Goal: Task Accomplishment & Management: Use online tool/utility

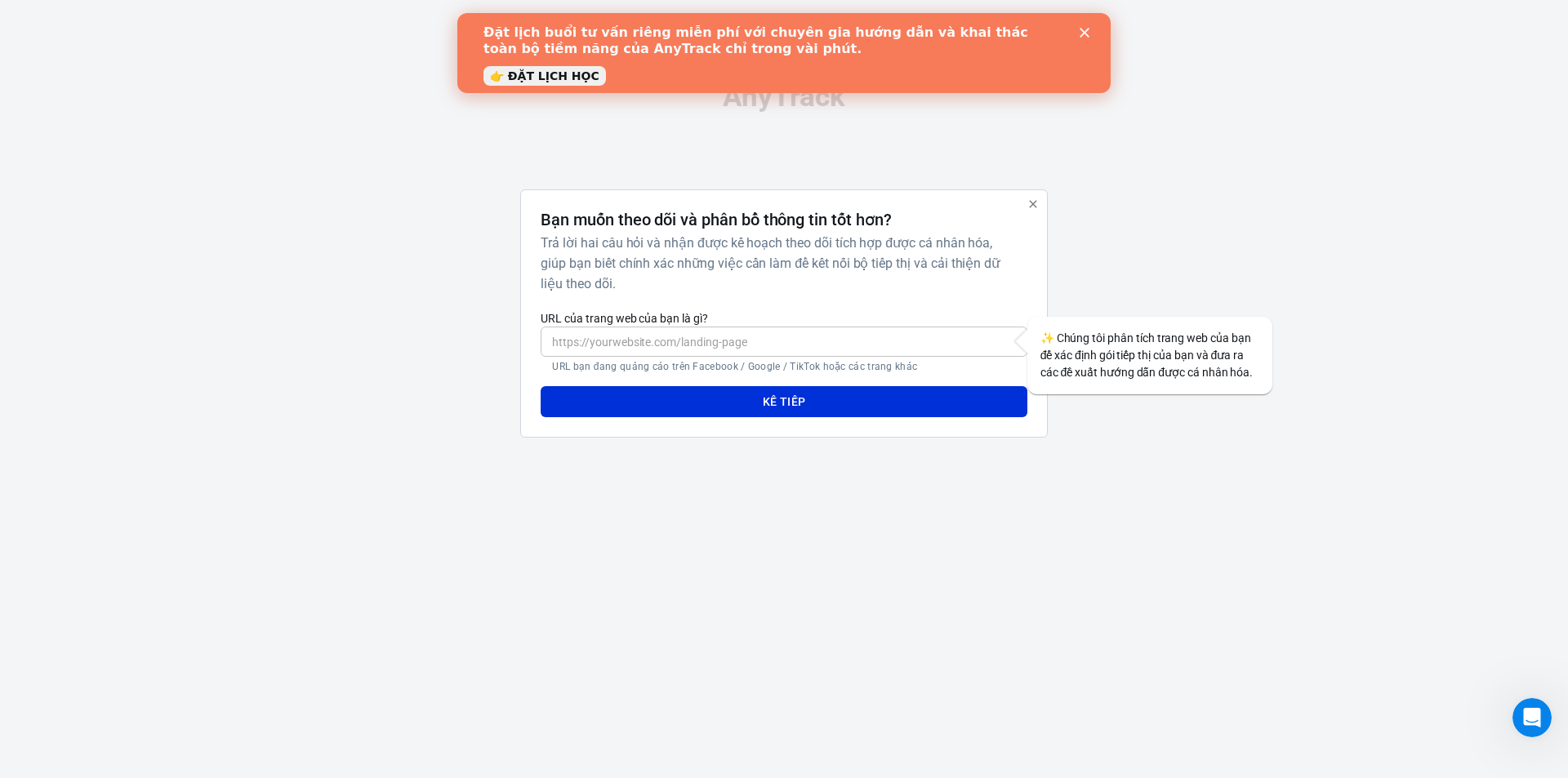
click at [1088, 32] on icon "Đóng" at bounding box center [1084, 32] width 10 height 10
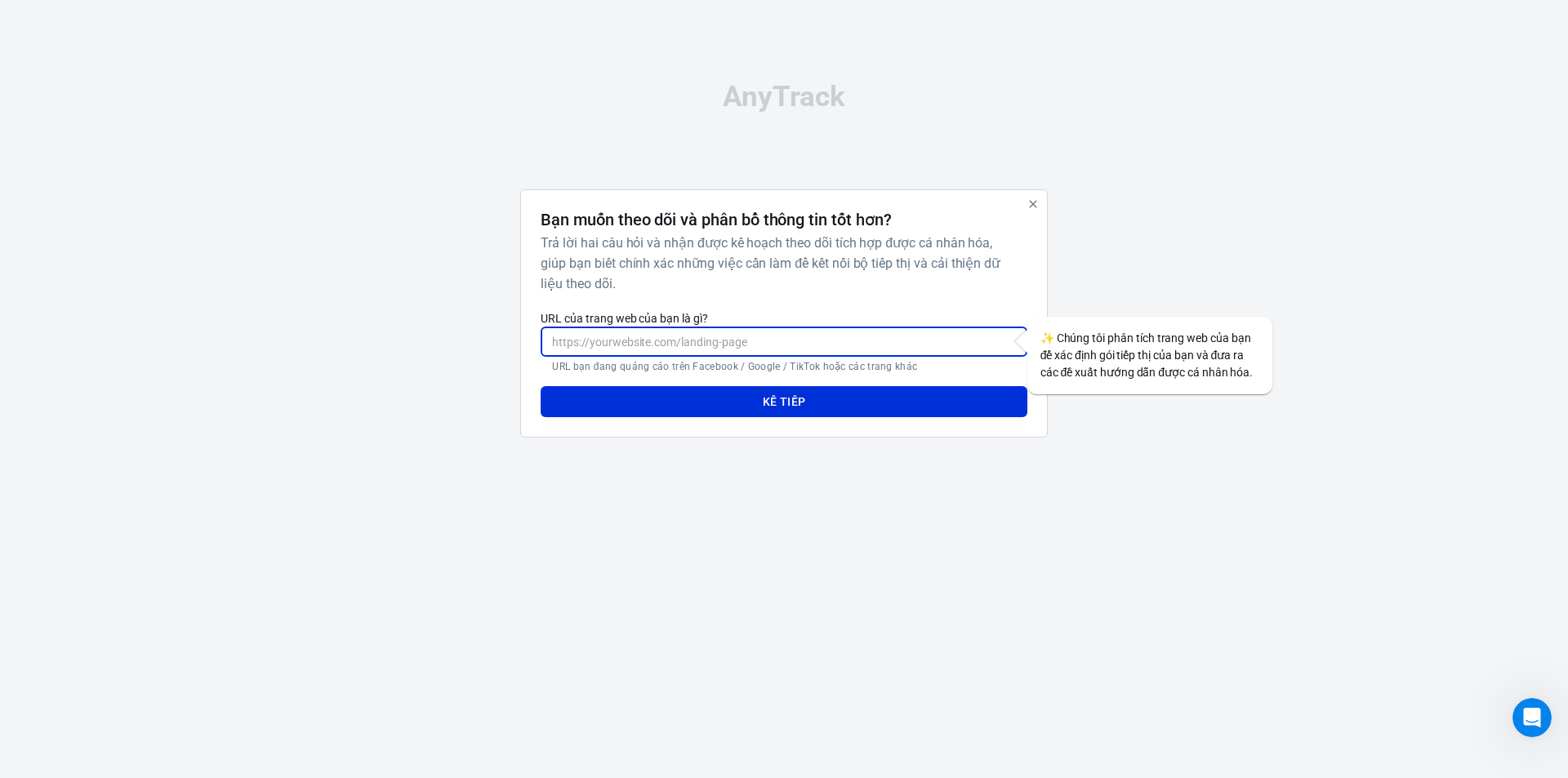
click at [905, 335] on input "URL của trang web của bạn là gì?" at bounding box center [783, 341] width 486 height 30
paste input "[URL][DOMAIN_NAME]"
type input "[URL][DOMAIN_NAME]"
click at [816, 393] on button "Kế tiếp" at bounding box center [783, 402] width 486 height 31
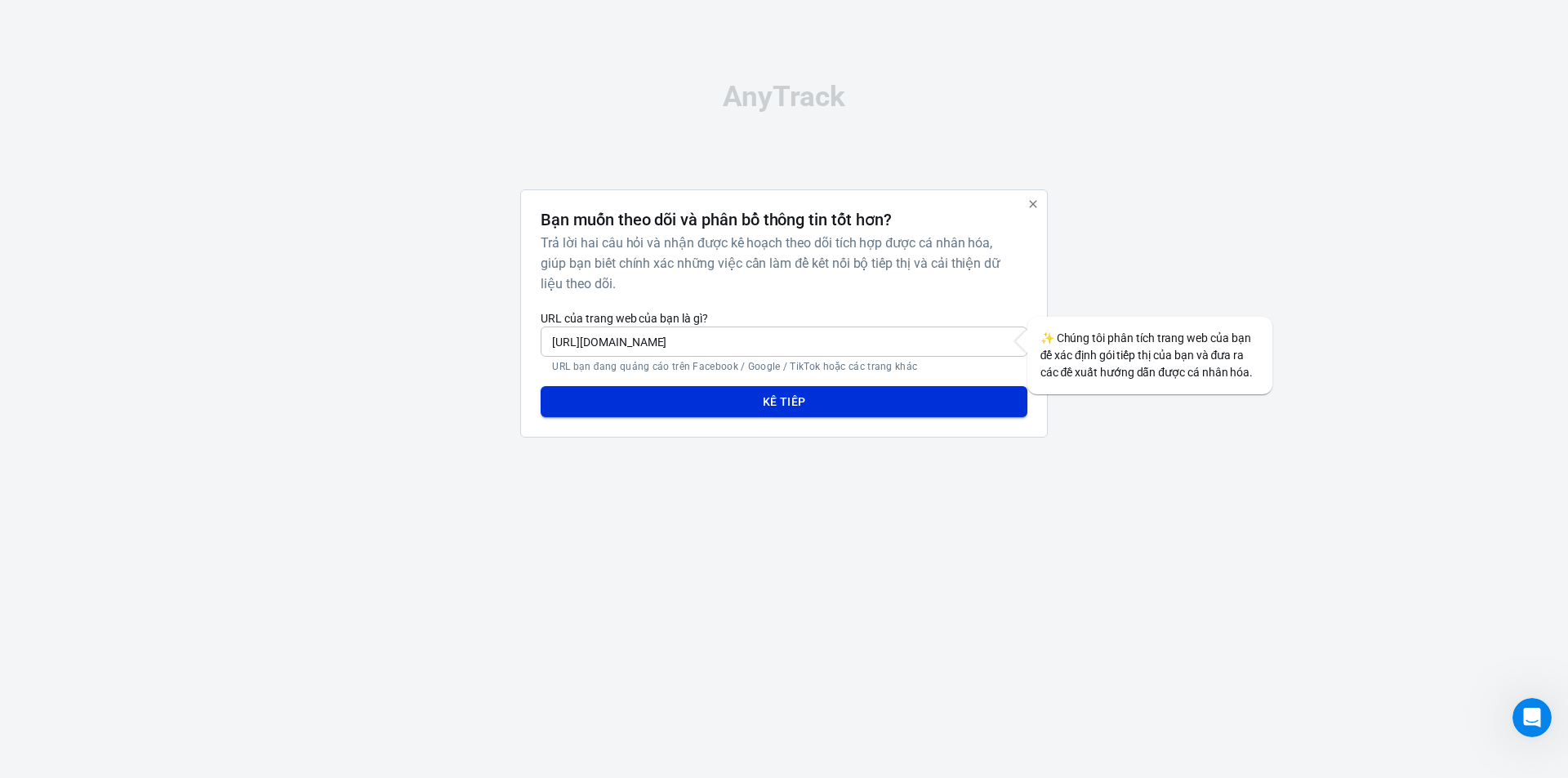
click at [881, 401] on button "Kế tiếp" at bounding box center [783, 402] width 486 height 31
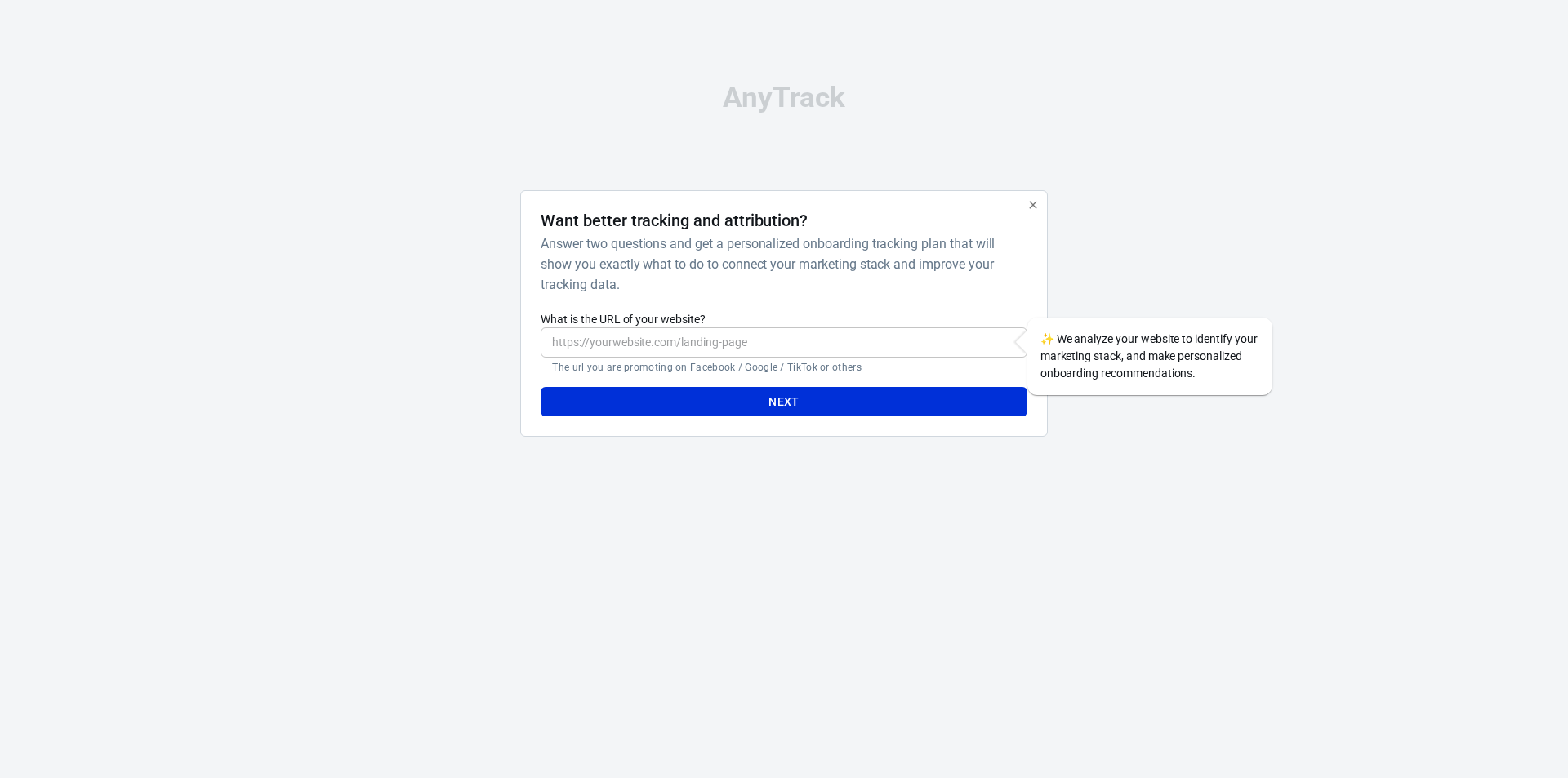
click at [883, 339] on input "What is the URL of your website?" at bounding box center [783, 342] width 486 height 30
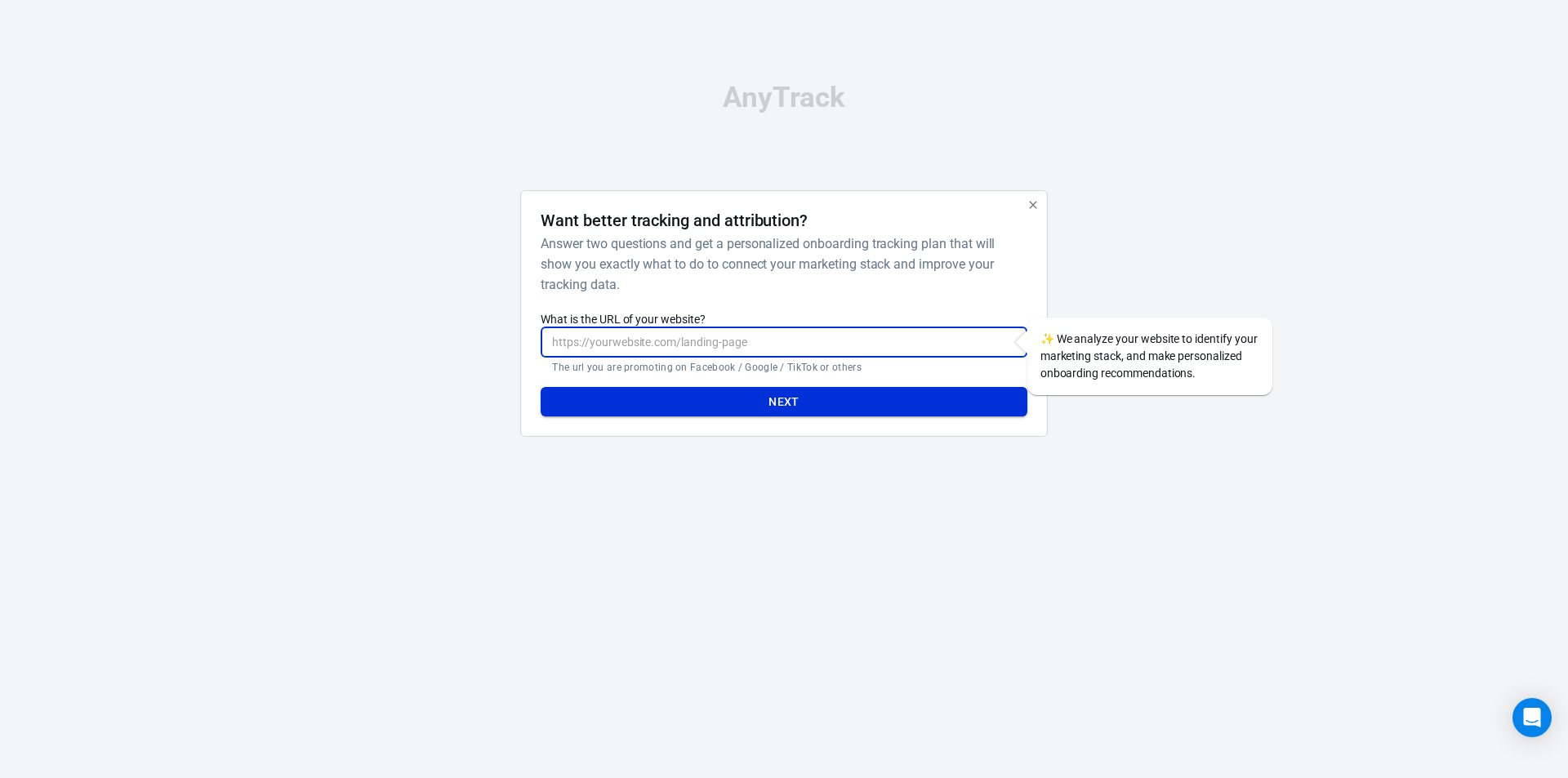
type input "[URL][DOMAIN_NAME]"
click at [770, 419] on div "Want better tracking and attribution? Answer two questions and get a personaliz…" at bounding box center [783, 314] width 527 height 247
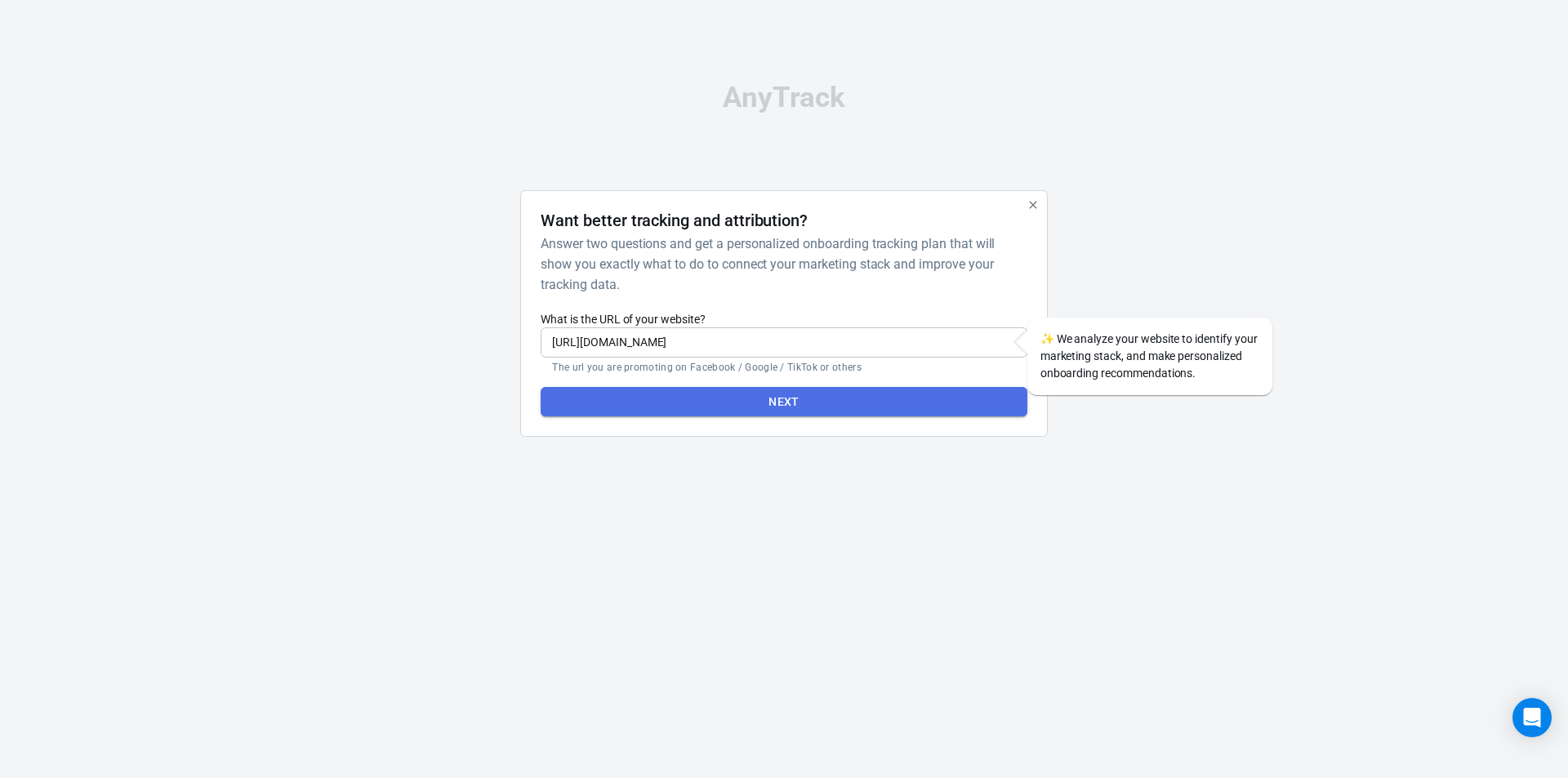
click at [776, 405] on button "Next" at bounding box center [783, 402] width 486 height 30
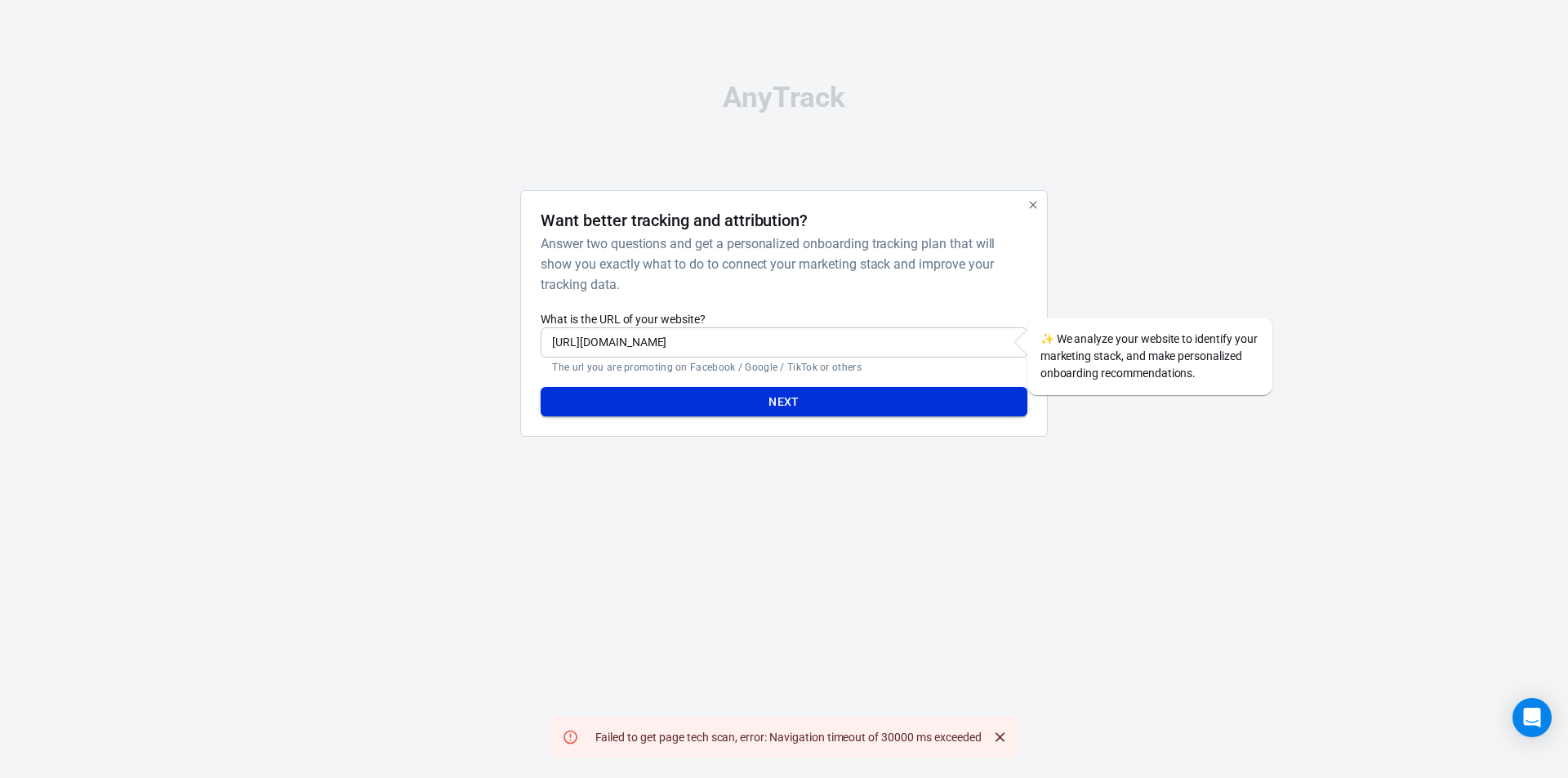
click at [757, 395] on button "Next" at bounding box center [783, 402] width 486 height 30
